Goal: Check status: Check status

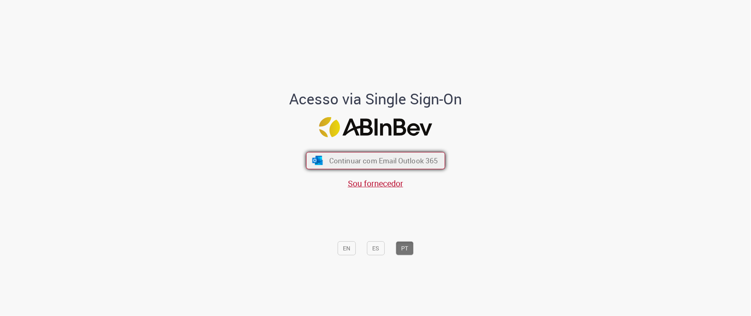
click at [354, 158] on span "Continuar com Email Outlook 365" at bounding box center [383, 160] width 109 height 9
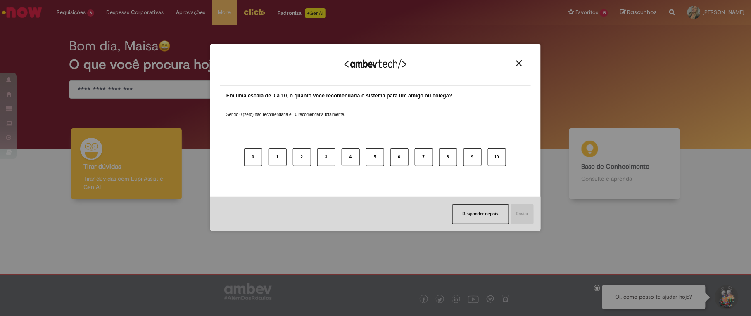
click at [520, 64] on img "Close" at bounding box center [519, 63] width 6 height 6
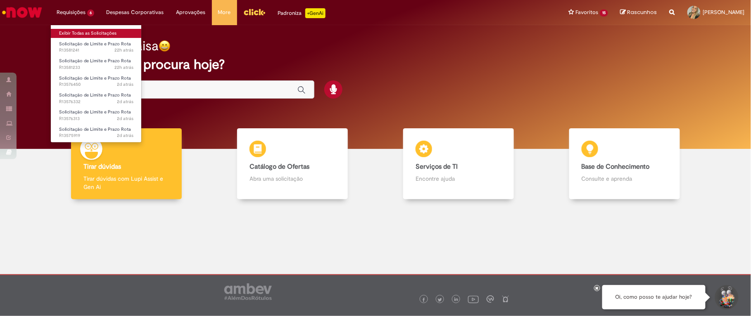
click at [86, 31] on link "Exibir Todas as Solicitações" at bounding box center [96, 33] width 91 height 9
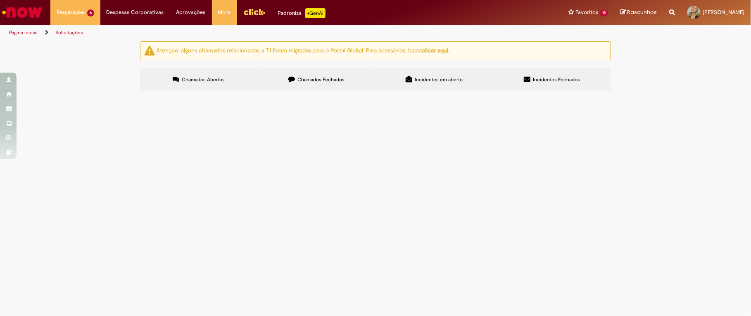
click at [292, 78] on icon at bounding box center [291, 79] width 7 height 7
click at [0, 0] on input "Pesquisar" at bounding box center [0, 0] width 0 height 0
type input "********"
click at [0, 0] on button "Pesquisar" at bounding box center [0, 0] width 0 height 0
click at [0, 0] on span "EC Manutenção segregações do picking - Alinhado com a Transportadora [CDD Vargi…" at bounding box center [0, 0] width 0 height 0
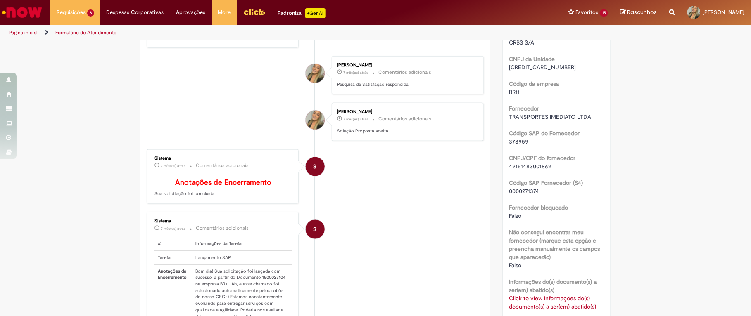
scroll to position [389, 0]
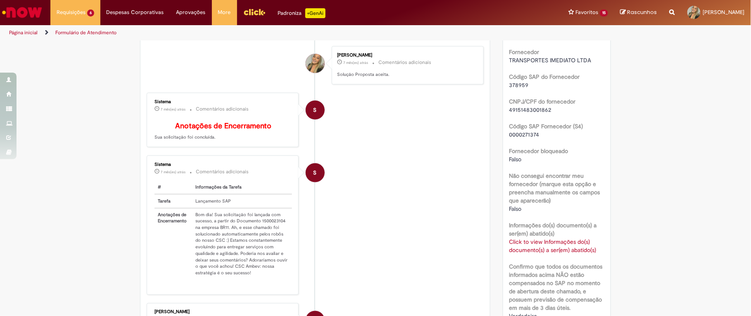
click at [539, 254] on link "Click to view Informações do(s) documento(s) a ser(em) abatido(s)" at bounding box center [552, 246] width 87 height 16
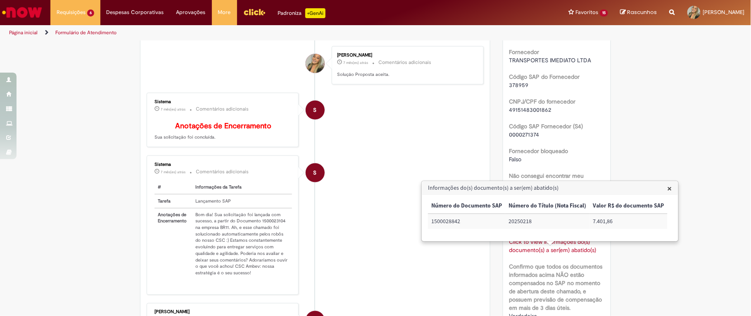
scroll to position [503, 0]
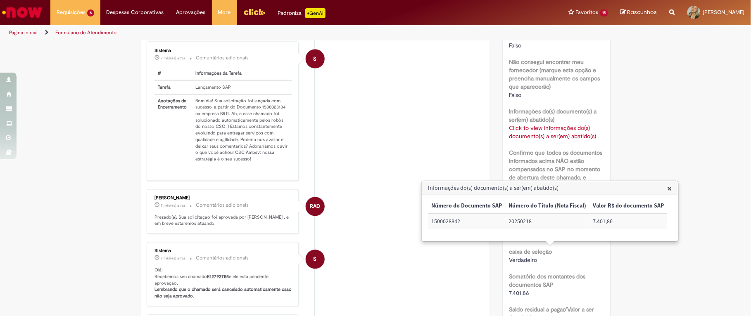
click at [537, 220] on td "20250218" at bounding box center [547, 221] width 85 height 15
click at [616, 261] on div "Verificar Código de Barras Aguardando Aprovação Aguardando atendimento Em andam…" at bounding box center [375, 50] width 751 height 1024
click at [518, 218] on td "20250218" at bounding box center [547, 221] width 85 height 15
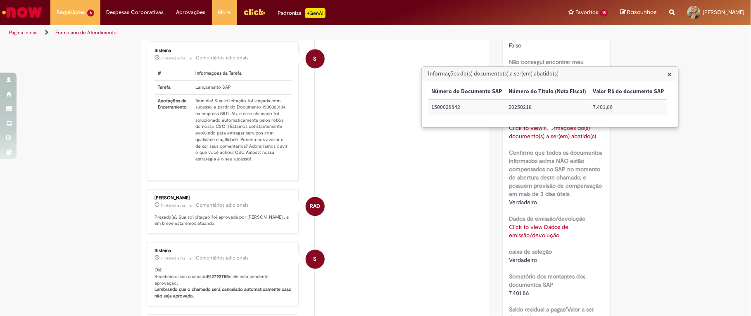
click at [411, 154] on li "S Sistema 7 mês(es) atrás 7 meses atrás Comentários adicionais # Informações da…" at bounding box center [315, 112] width 337 height 140
click at [576, 73] on h3 "Informações do(s) documento(s) a ser(em) abatido(s)" at bounding box center [550, 73] width 256 height 13
click at [681, 71] on div "Verificar Código de Barras Aguardando Aprovação Aguardando atendimento Em andam…" at bounding box center [375, 50] width 751 height 1024
click at [672, 81] on div "× Número do Documento SAP Número do Título (Nota Fiscal) Valor R$ do documento …" at bounding box center [550, 104] width 256 height 46
click at [675, 70] on div "Informações do(s) documento(s) a ser(em) abatido(s) × Número do Documento SAP N…" at bounding box center [549, 96] width 257 height 61
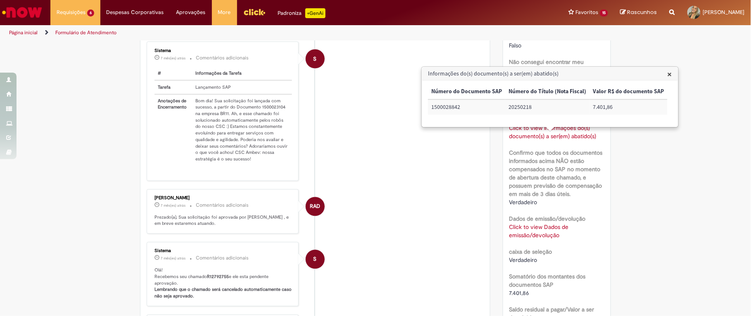
click at [669, 72] on span "×" at bounding box center [669, 74] width 5 height 11
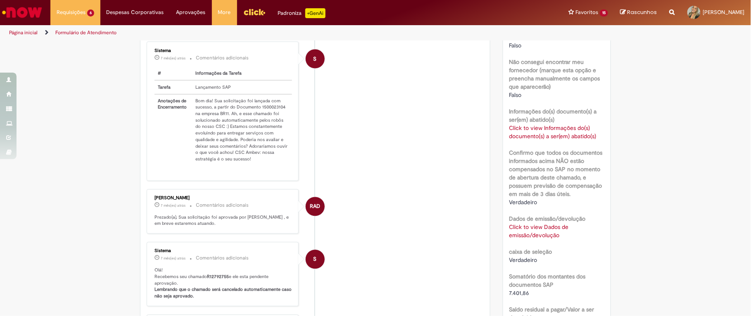
click at [19, 178] on div "Verificar Código de Barras Aguardando Aprovação Aguardando atendimento Em andam…" at bounding box center [375, 50] width 751 height 1024
click at [447, 235] on li "RAD [PERSON_NAME] 7 mês(es) atrás 7 meses atrás Comentários adicionais Prezado(…" at bounding box center [315, 212] width 337 height 45
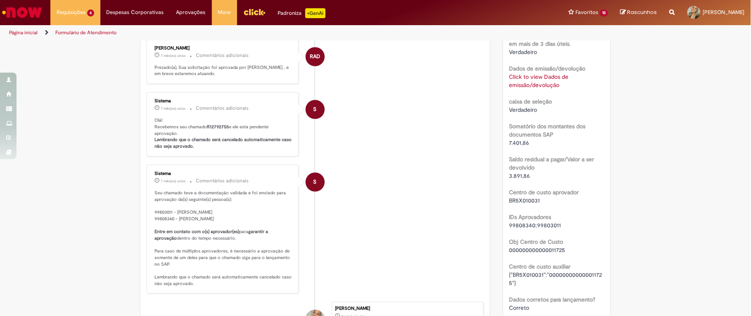
scroll to position [539, 0]
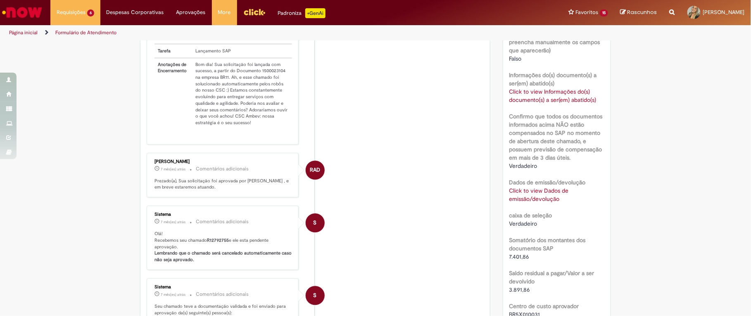
click at [540, 213] on div "SAP Interim ecc Tipo de solicitação Emissão Motivo Avarias Valores Iguais Não U…" at bounding box center [556, 74] width 95 height 870
click at [536, 200] on link "Click to view Dados de emissão/devolução" at bounding box center [538, 195] width 59 height 16
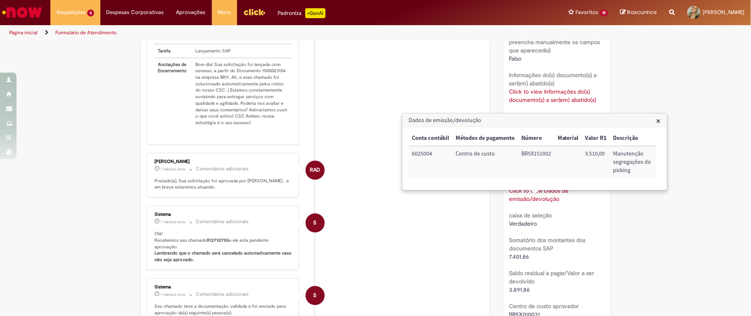
click at [718, 200] on div "Verificar Código de Barras Aguardando Aprovação Aguardando atendimento Em andam…" at bounding box center [375, 14] width 751 height 1024
click at [658, 118] on span "×" at bounding box center [658, 120] width 5 height 11
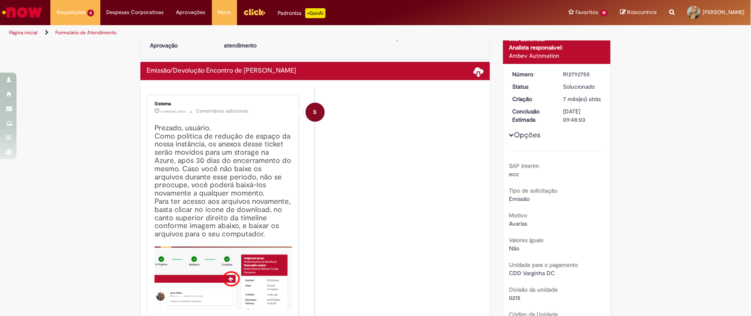
scroll to position [85, 0]
